Goal: Check status: Check status

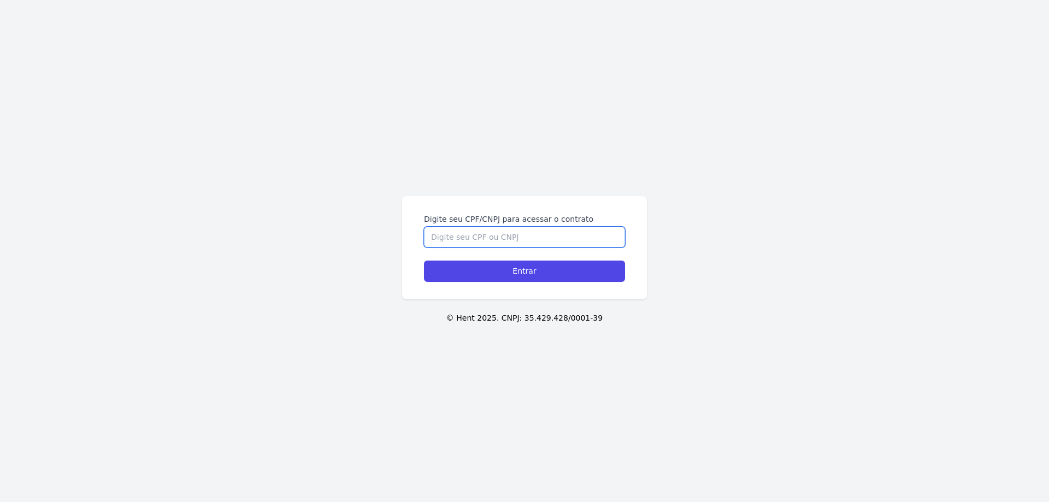
click at [573, 239] on input "Digite seu CPF/CNPJ para acessar o contrato" at bounding box center [524, 237] width 201 height 21
type input "11507828705"
click at [424, 261] on input "Entrar" at bounding box center [524, 271] width 201 height 21
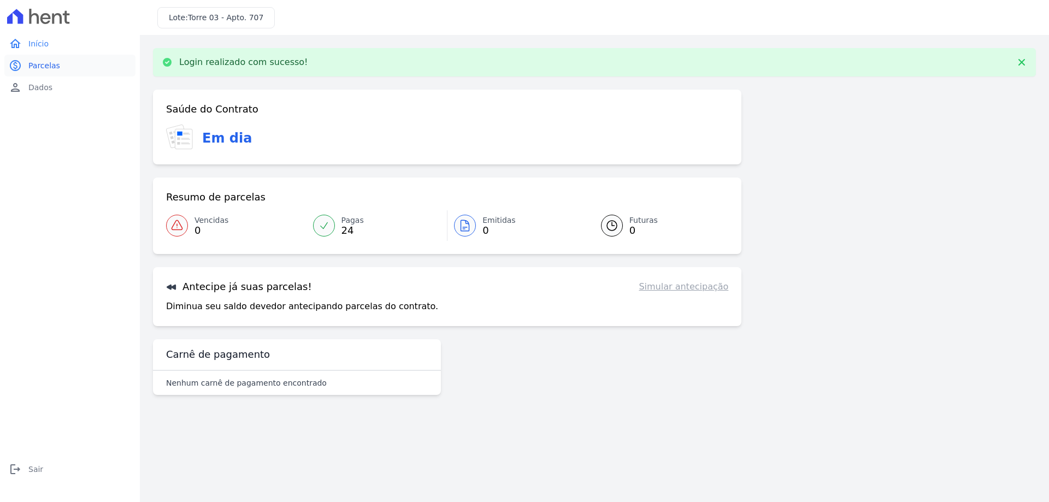
click at [33, 63] on span "Parcelas" at bounding box center [44, 65] width 32 height 11
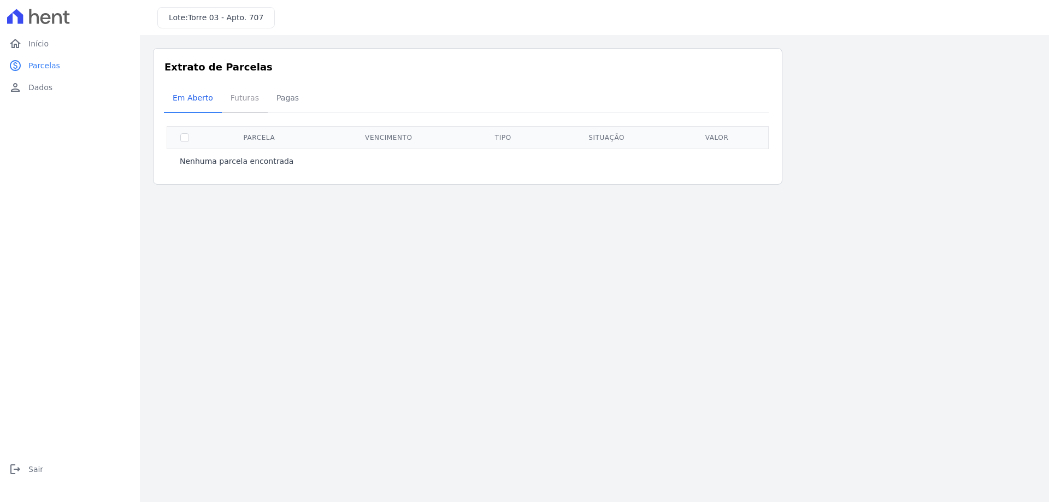
click at [236, 96] on span "Futuras" at bounding box center [245, 98] width 42 height 22
click at [286, 97] on span "Pagas" at bounding box center [288, 98] width 36 height 22
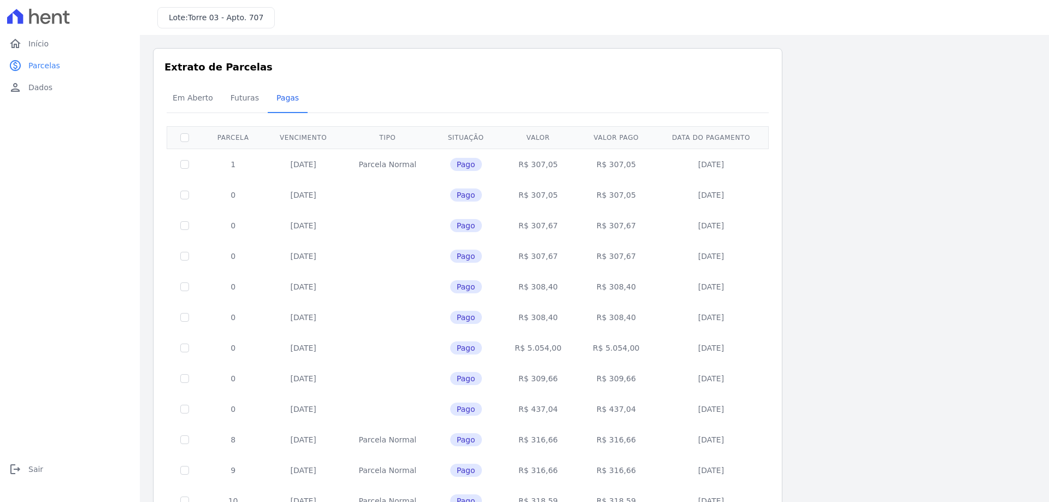
click at [525, 164] on td "R$ 307,05" at bounding box center [539, 164] width 78 height 31
drag, startPoint x: 523, startPoint y: 162, endPoint x: 565, endPoint y: 216, distance: 68.7
click at [558, 230] on tbody "1 [DATE] [GEOGRAPHIC_DATA] Pago R$ 307,05 R$ 307,05 [DATE] 0 [DATE] Pago R$ 307…" at bounding box center [468, 455] width 602 height 613
click at [642, 218] on td "R$ 307,67" at bounding box center [616, 225] width 78 height 31
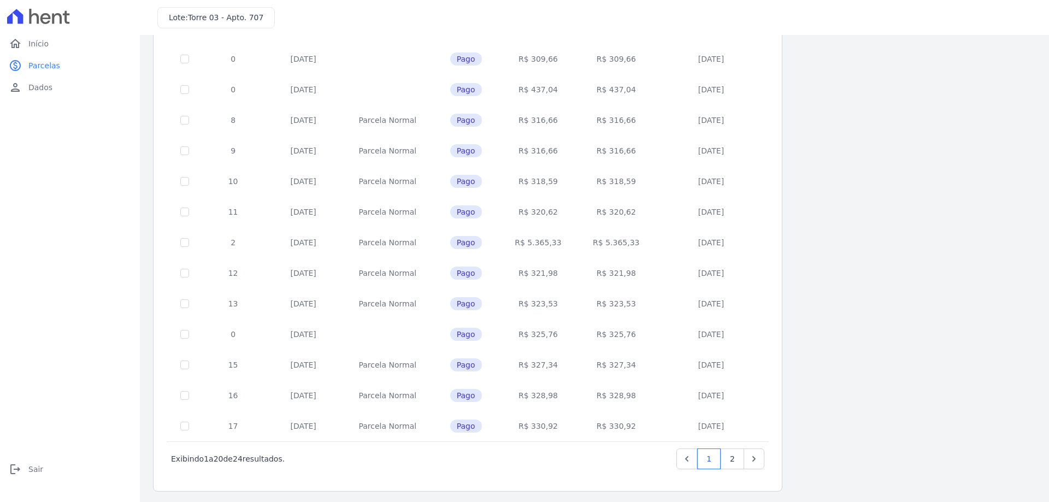
scroll to position [322, 0]
click at [733, 453] on link "2" at bounding box center [733, 456] width 24 height 21
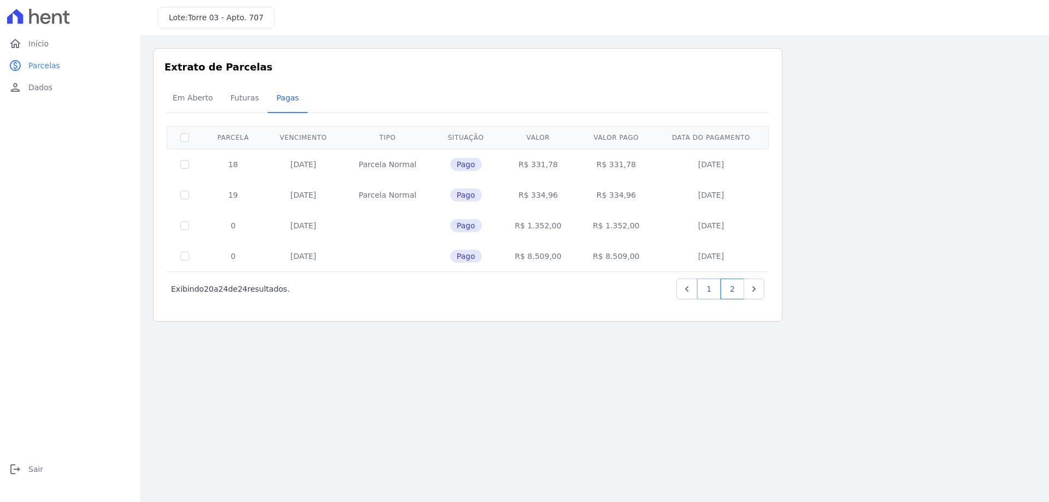
click at [714, 294] on link "1" at bounding box center [709, 289] width 24 height 21
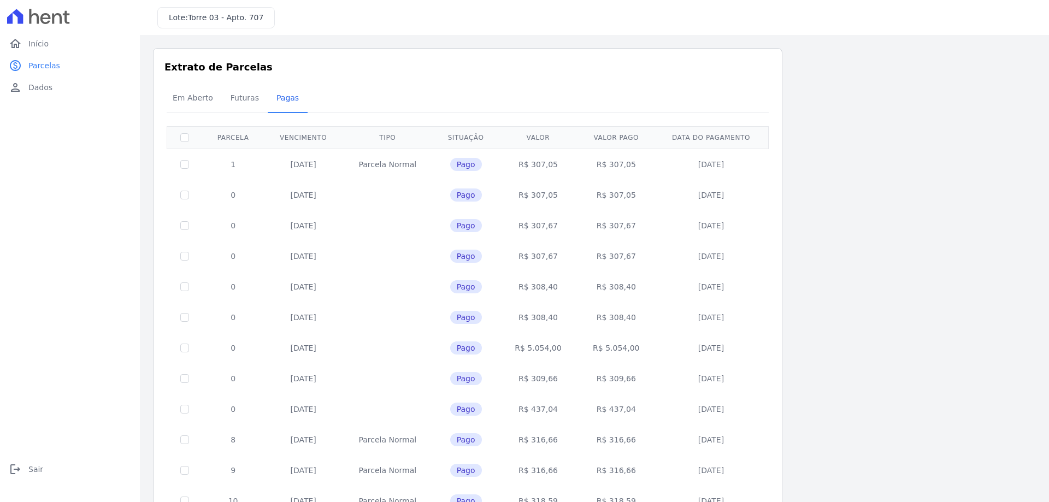
drag, startPoint x: 534, startPoint y: 163, endPoint x: 558, endPoint y: 165, distance: 24.1
click at [558, 165] on td "R$ 307,05" at bounding box center [539, 164] width 78 height 31
copy td "307,05"
drag, startPoint x: 536, startPoint y: 193, endPoint x: 556, endPoint y: 195, distance: 20.8
click at [556, 195] on td "R$ 307,05" at bounding box center [539, 195] width 78 height 31
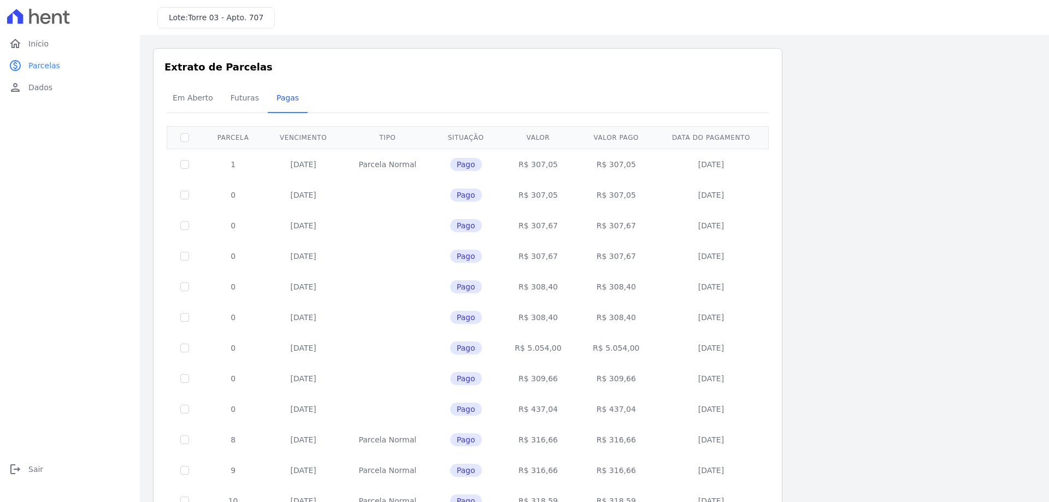
copy td "307,05"
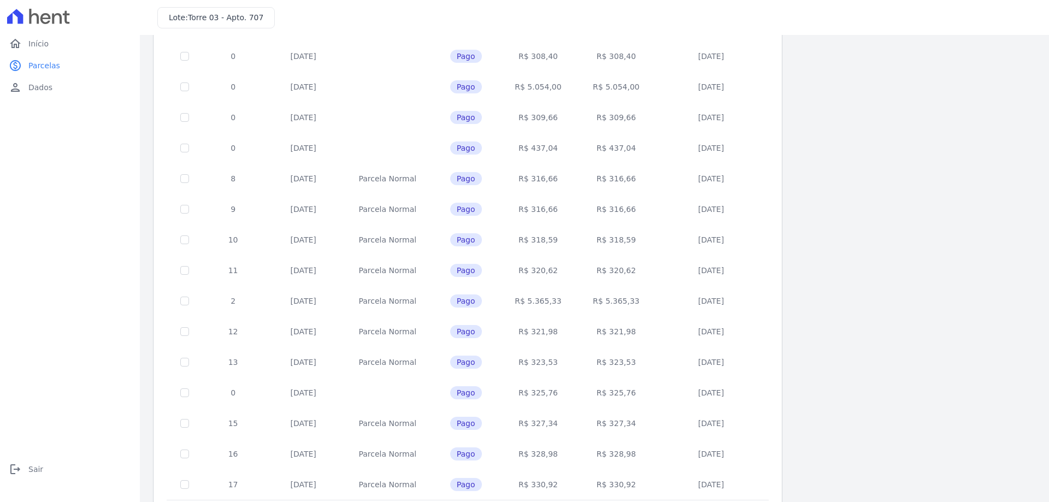
scroll to position [322, 0]
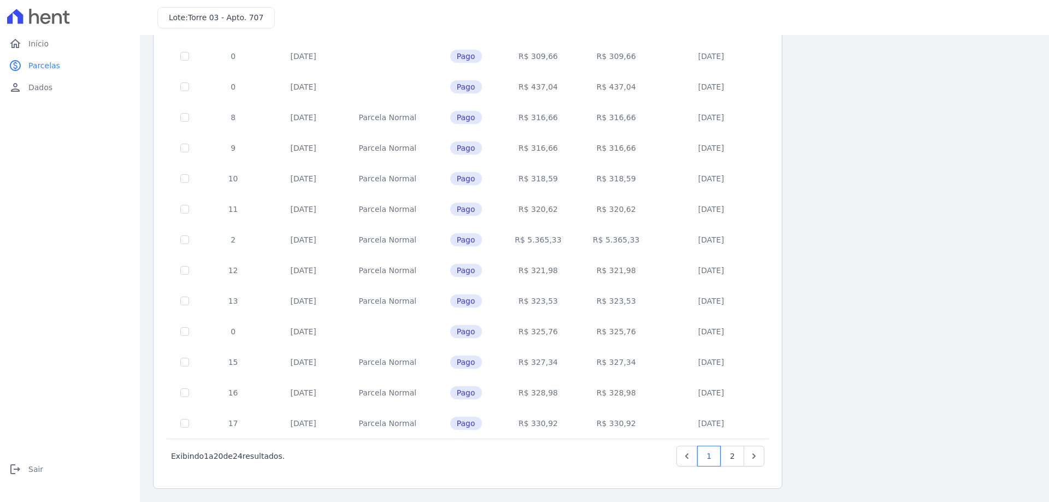
drag, startPoint x: 232, startPoint y: 162, endPoint x: 663, endPoint y: 516, distance: 557.3
click at [663, 502] on html "home Início home Início paid Parcelas paid Parcelas person Dados person Dados l…" at bounding box center [524, 251] width 1049 height 502
copy table "Parcela Vencimento Tipo Situação Valor Valor pago Data do pagamento"
drag, startPoint x: 861, startPoint y: 244, endPoint x: 852, endPoint y: 253, distance: 12.0
click at [861, 244] on div "Listagem de parcelas Baixar PDF Extrato de Parcelas Em [GEOGRAPHIC_DATA] Futura…" at bounding box center [594, 108] width 883 height 764
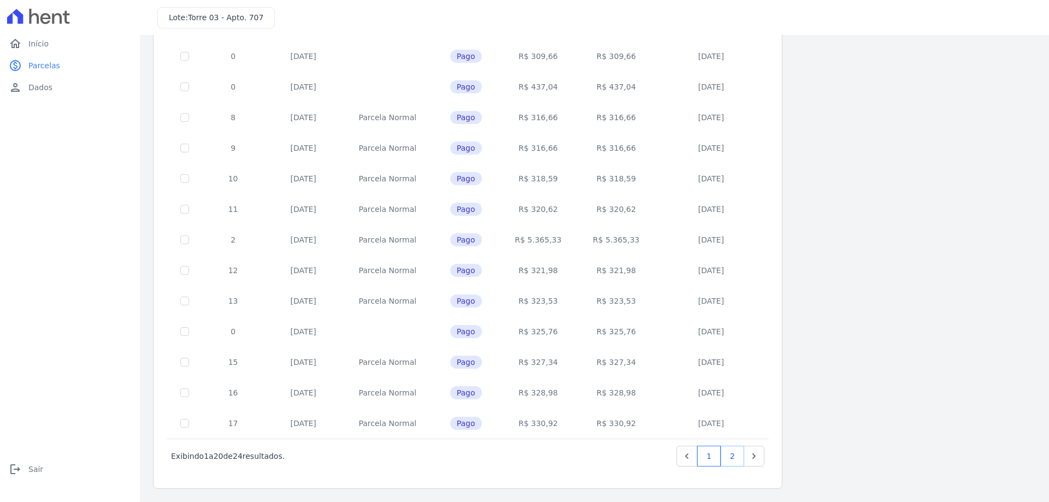
click at [733, 453] on link "2" at bounding box center [733, 456] width 24 height 21
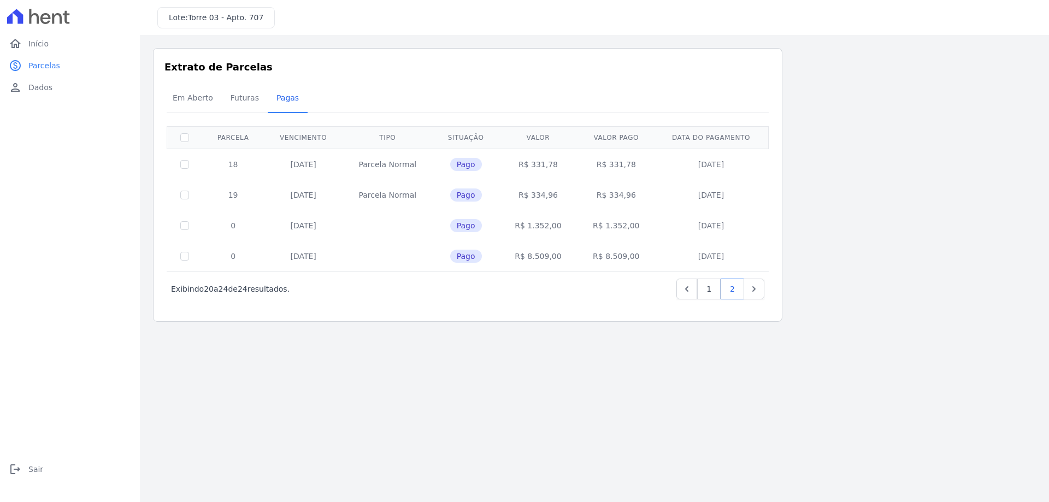
drag, startPoint x: 231, startPoint y: 165, endPoint x: 751, endPoint y: 254, distance: 527.9
click at [751, 254] on tbody "18 [DATE] [GEOGRAPHIC_DATA] Pago R$ 331,78 R$ 331,78 [DATE] 19 [DATE] [GEOGRAPH…" at bounding box center [468, 210] width 602 height 123
copy tbody "18 [DATE] [GEOGRAPHIC_DATA]$ 331,78 R$ 331,78 [DATE] 19 [DATE] [GEOGRAPHIC_DATA…"
click at [542, 286] on div "Exibindo 20 a 24 de 24 resultados. 1 2" at bounding box center [468, 289] width 594 height 21
click at [707, 286] on link "1" at bounding box center [709, 289] width 24 height 21
